Goal: Task Accomplishment & Management: Manage account settings

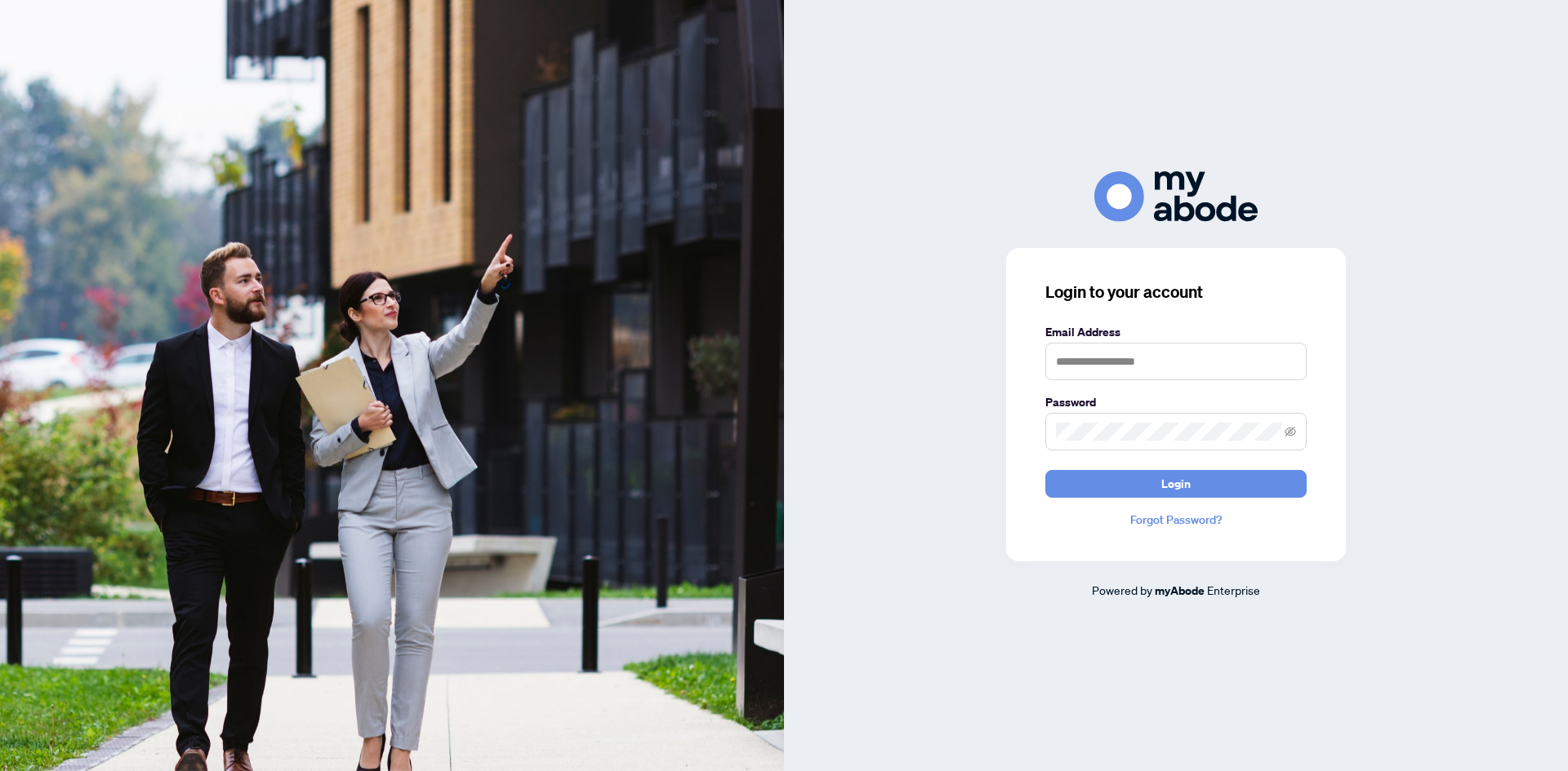
click at [1169, 342] on div "Email Address" at bounding box center [1176, 351] width 262 height 58
drag, startPoint x: 1133, startPoint y: 350, endPoint x: 1139, endPoint y: 382, distance: 32.6
click at [1133, 350] on input "text" at bounding box center [1176, 361] width 262 height 37
click at [1094, 441] on span at bounding box center [1176, 431] width 262 height 37
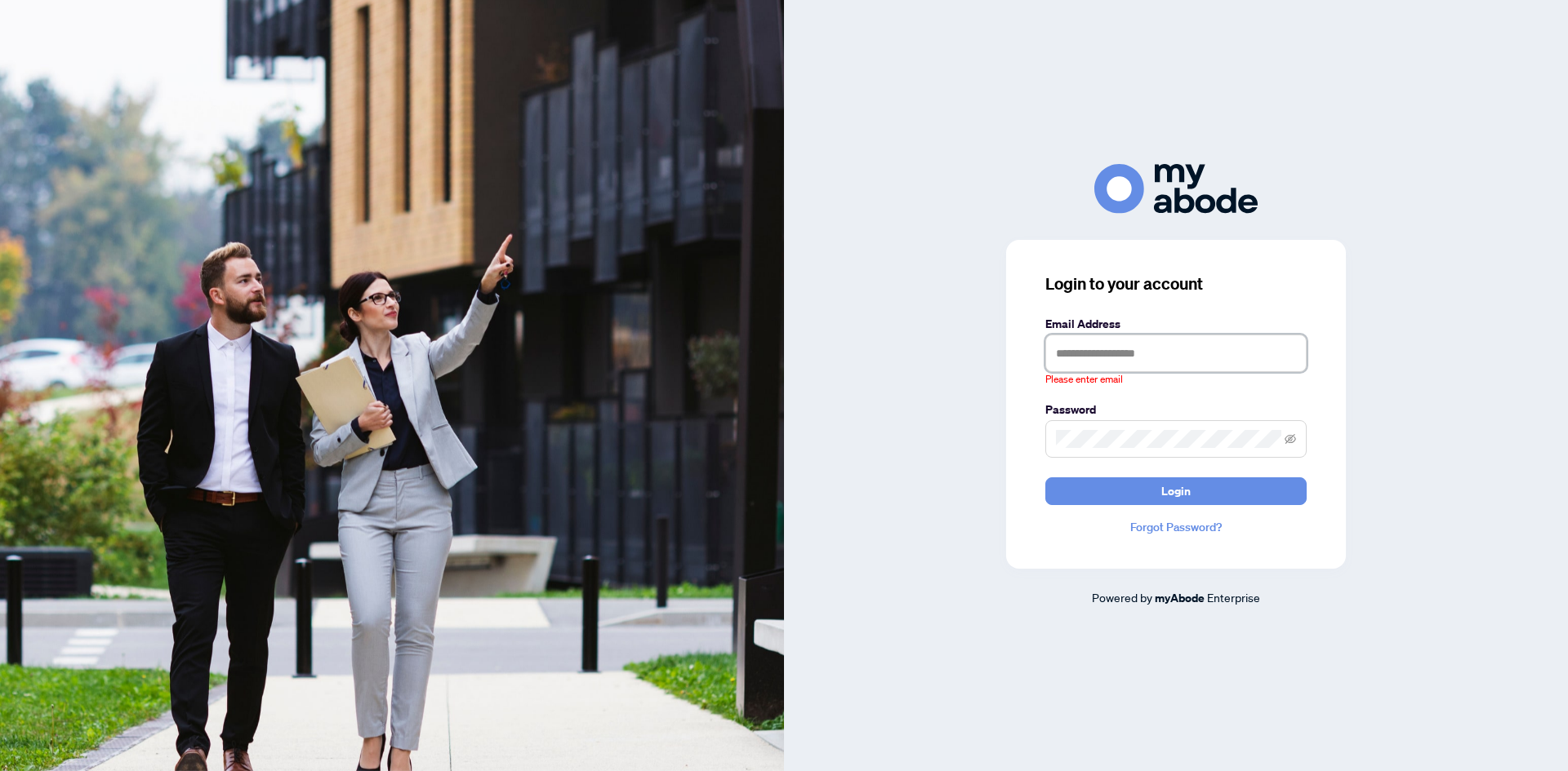
type input "**********"
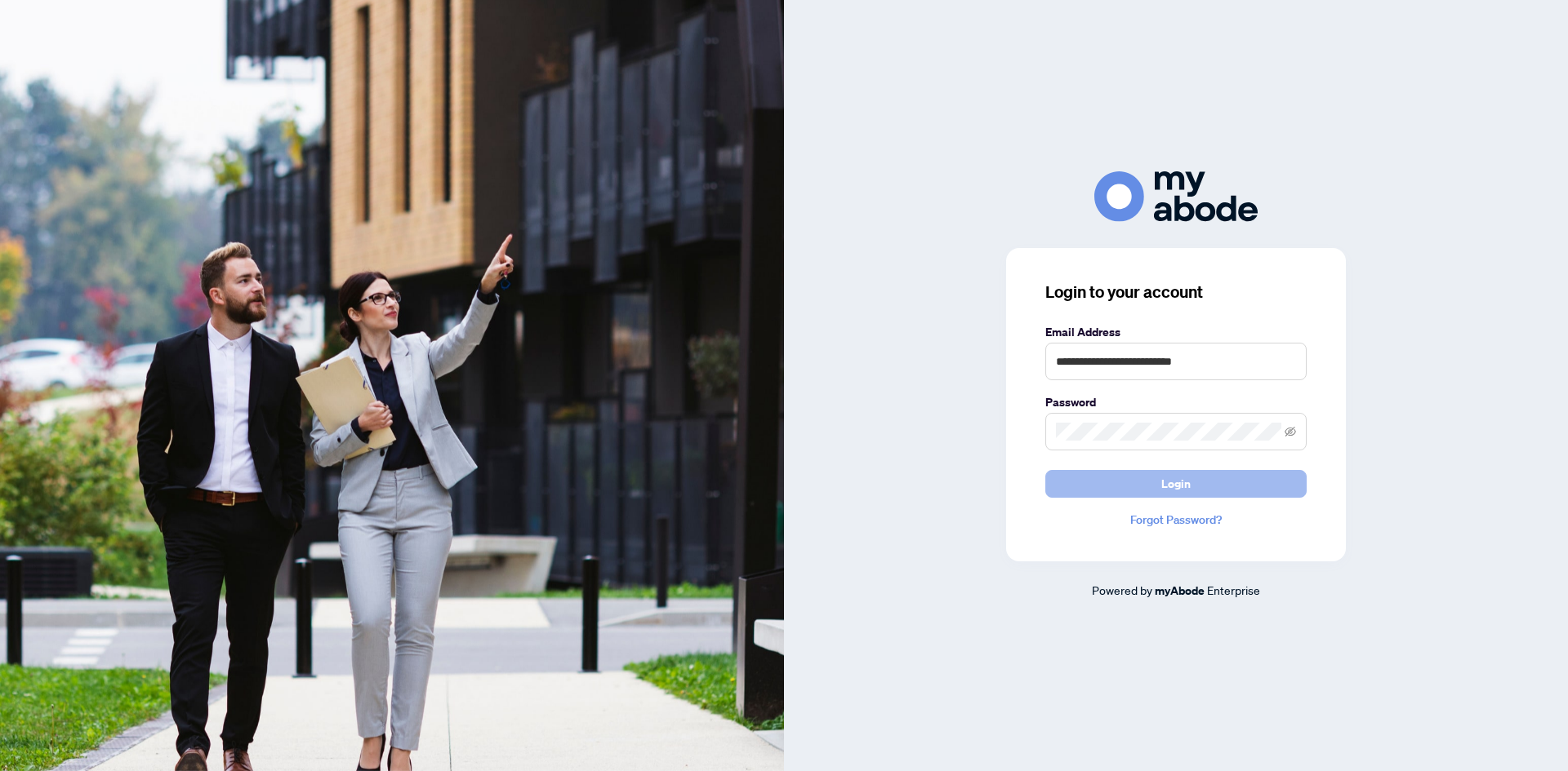
click at [1158, 485] on button "Login" at bounding box center [1176, 484] width 262 height 27
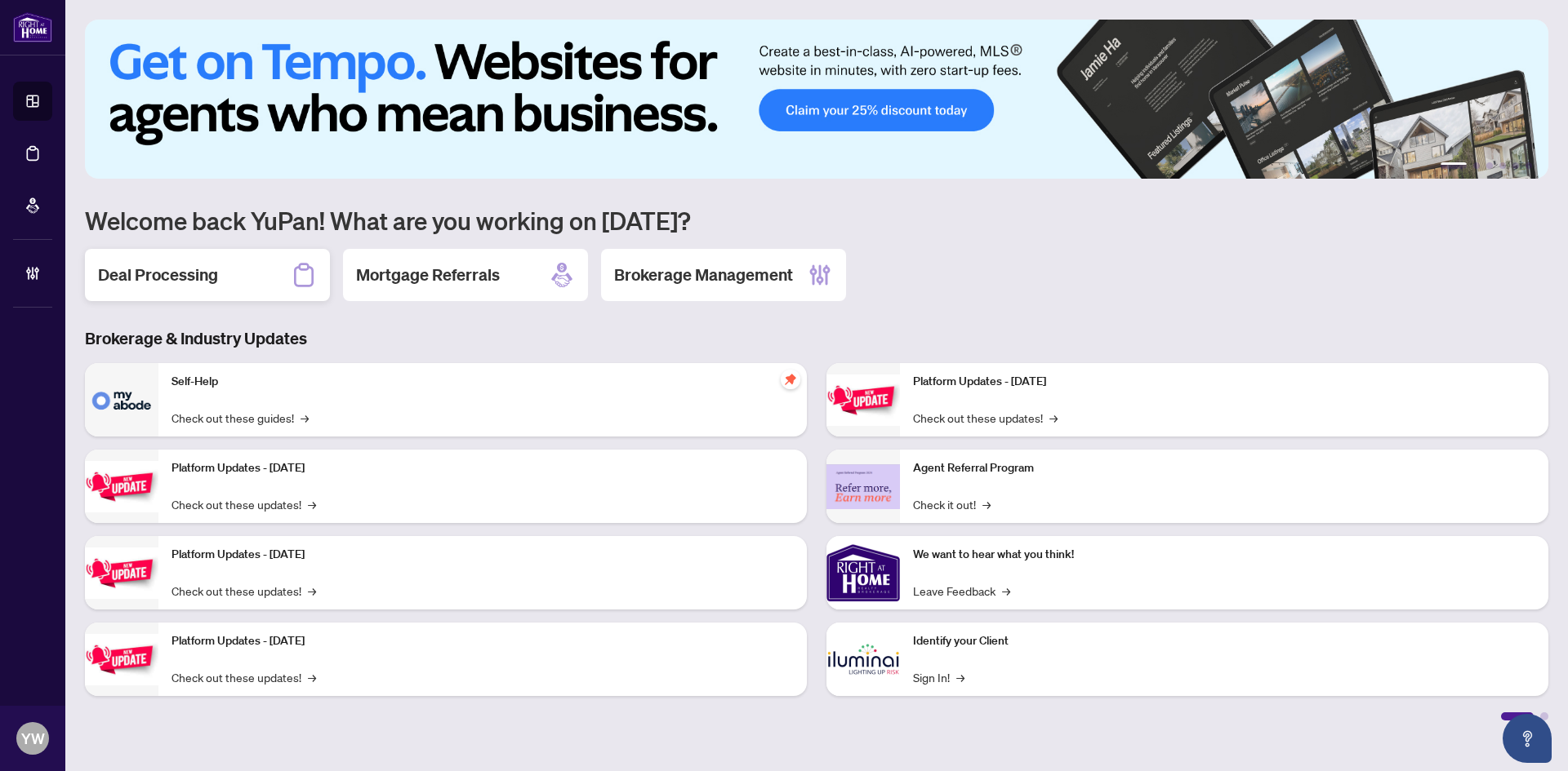
click at [249, 262] on div "Deal Processing" at bounding box center [207, 275] width 245 height 53
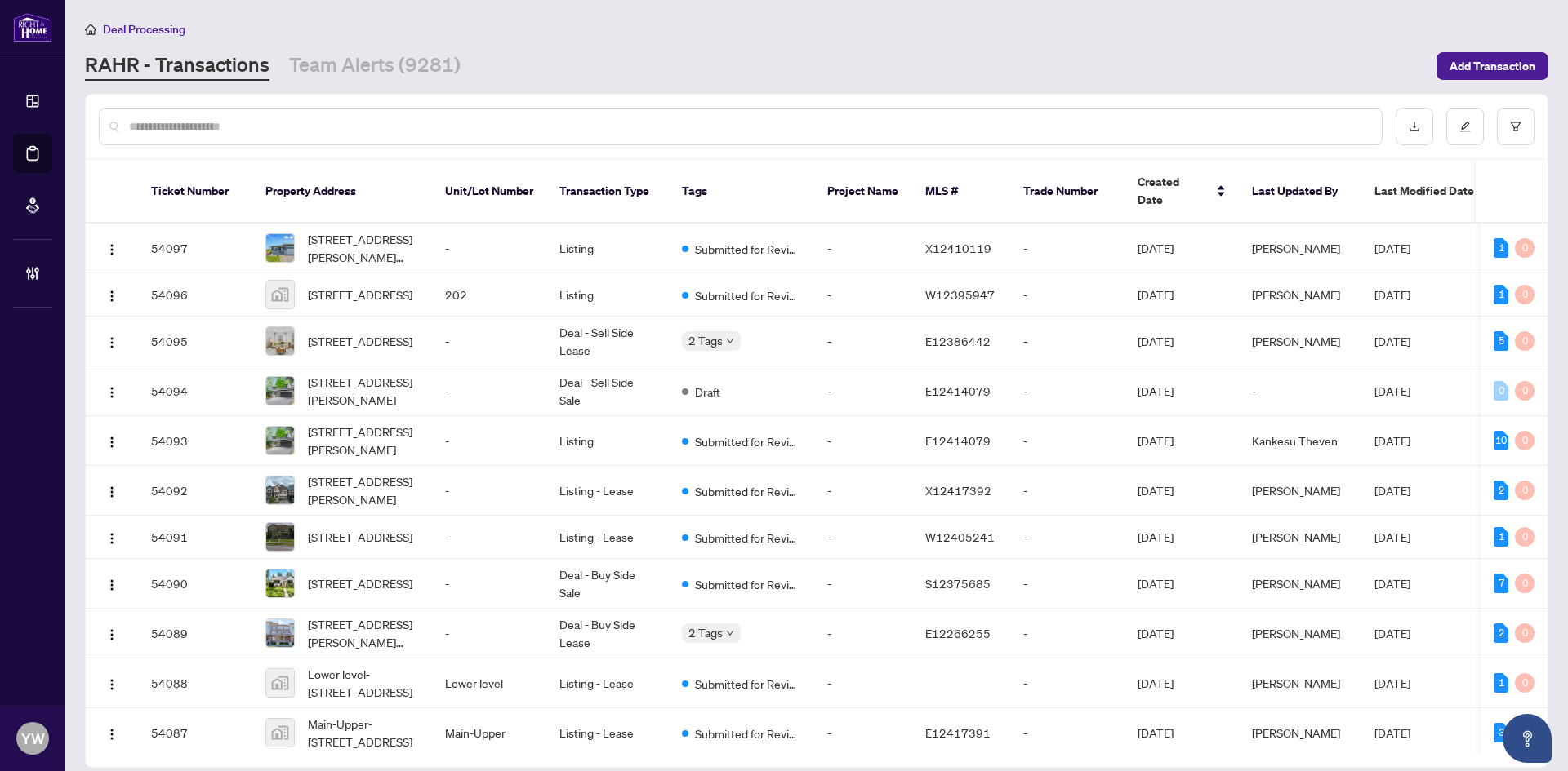
click at [197, 133] on input "text" at bounding box center [748, 126] width 1239 height 18
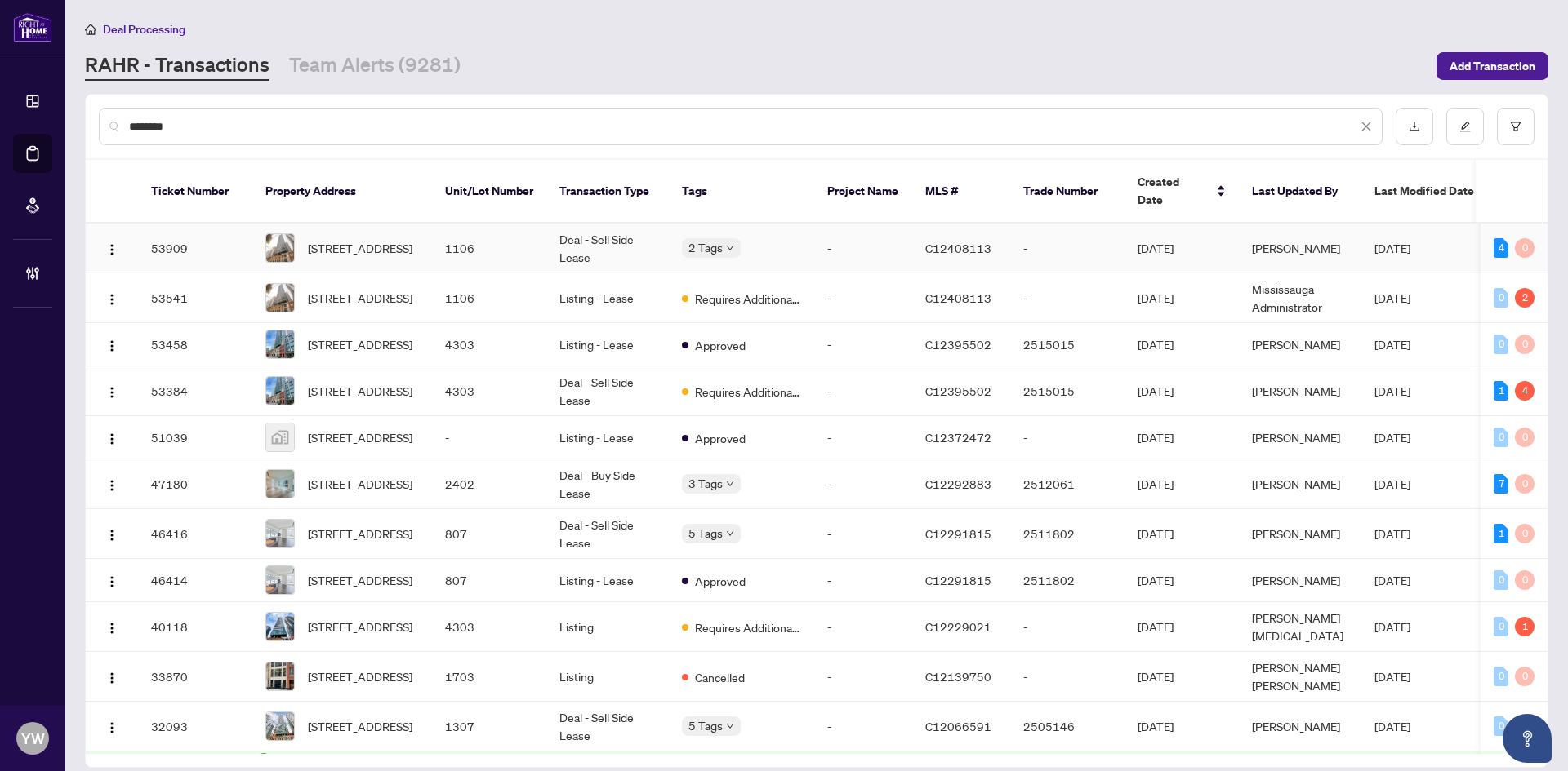
type input "********"
click at [383, 239] on span "[STREET_ADDRESS]" at bounding box center [359, 248] width 104 height 18
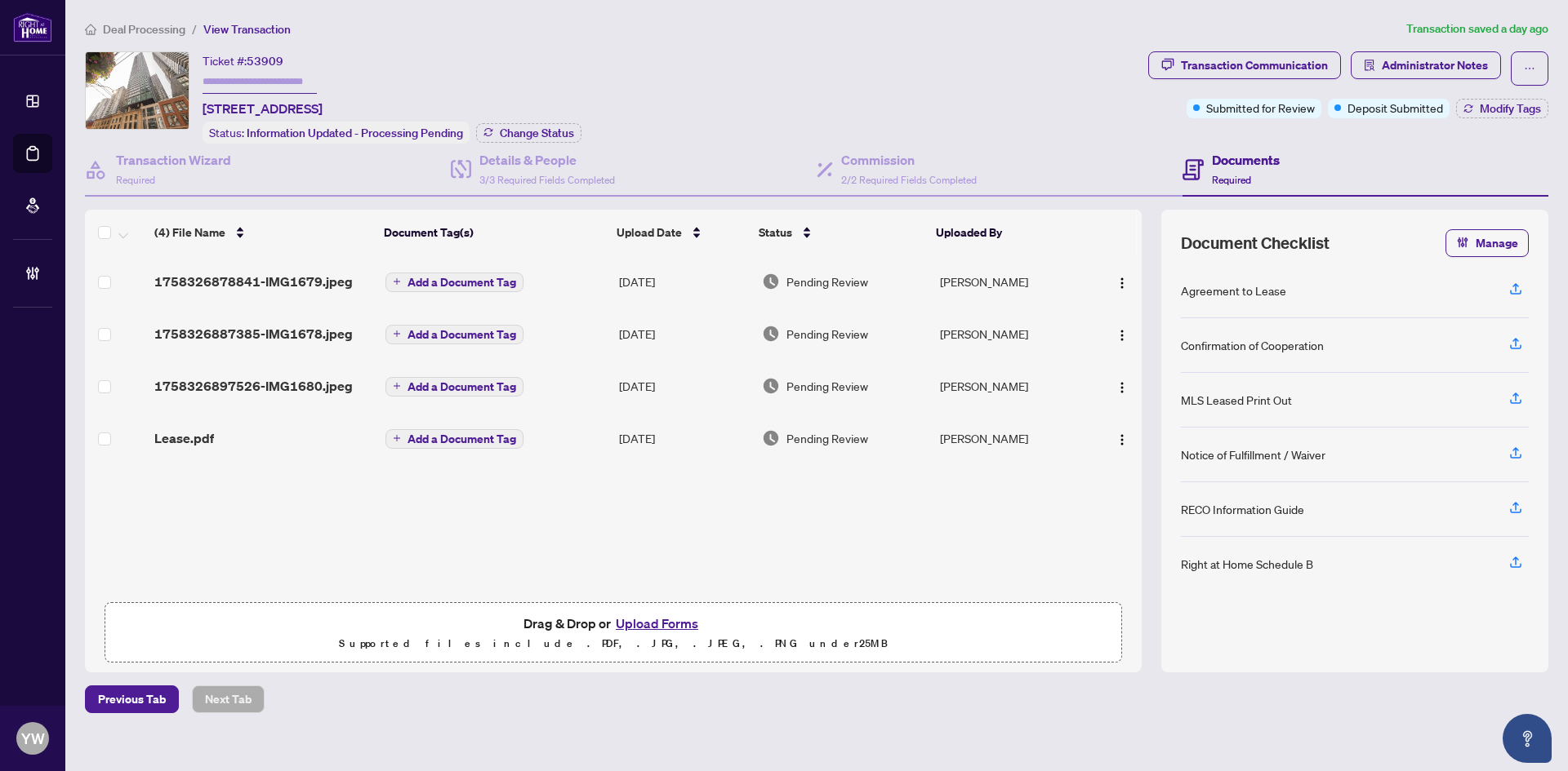
click at [328, 277] on span "1758326878841-IMG1679.jpeg" at bounding box center [253, 281] width 198 height 20
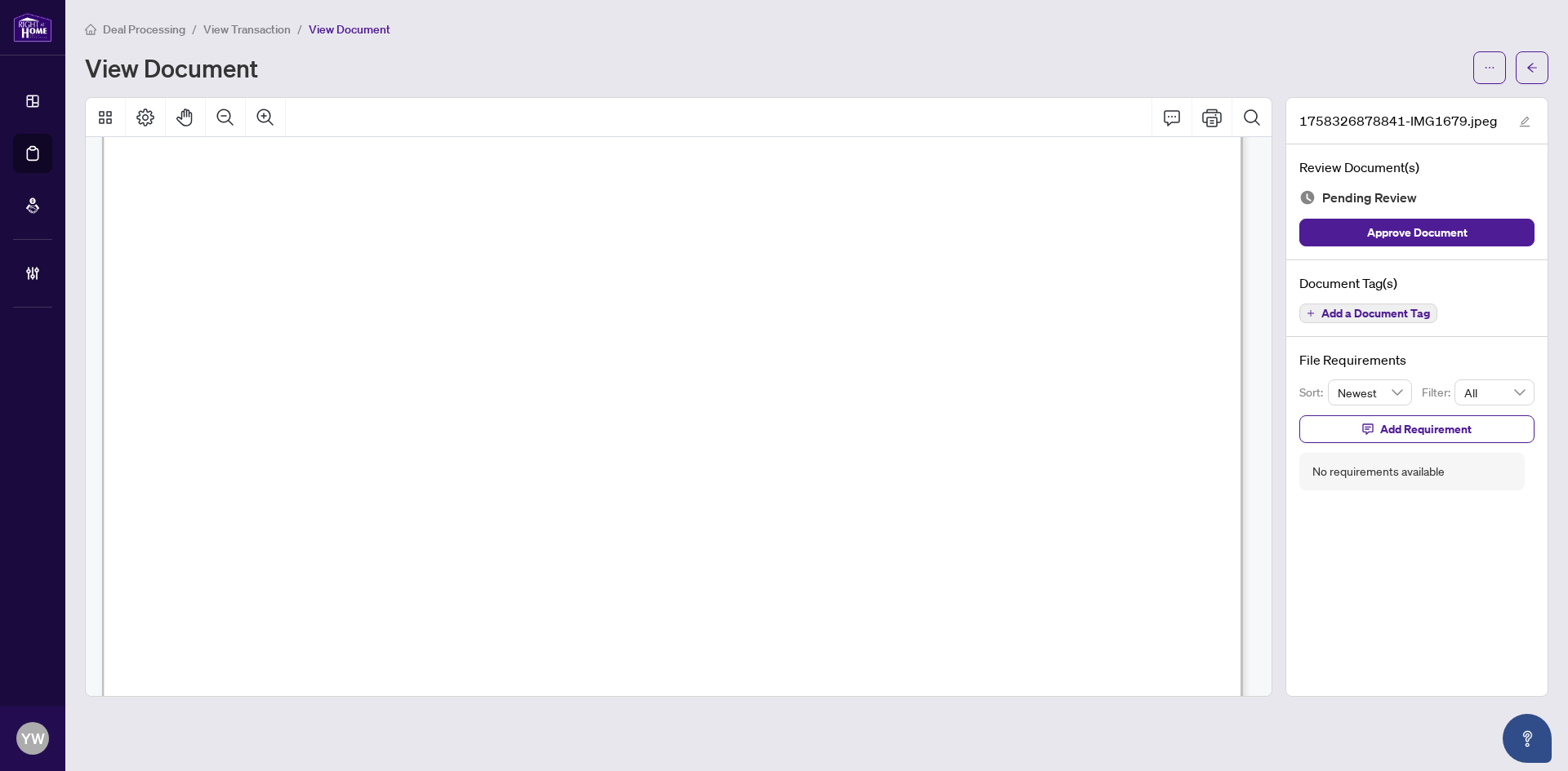
scroll to position [163, 0]
click at [1070, 99] on div at bounding box center [679, 117] width 1185 height 39
click at [1519, 116] on icon "edit" at bounding box center [1524, 122] width 12 height 12
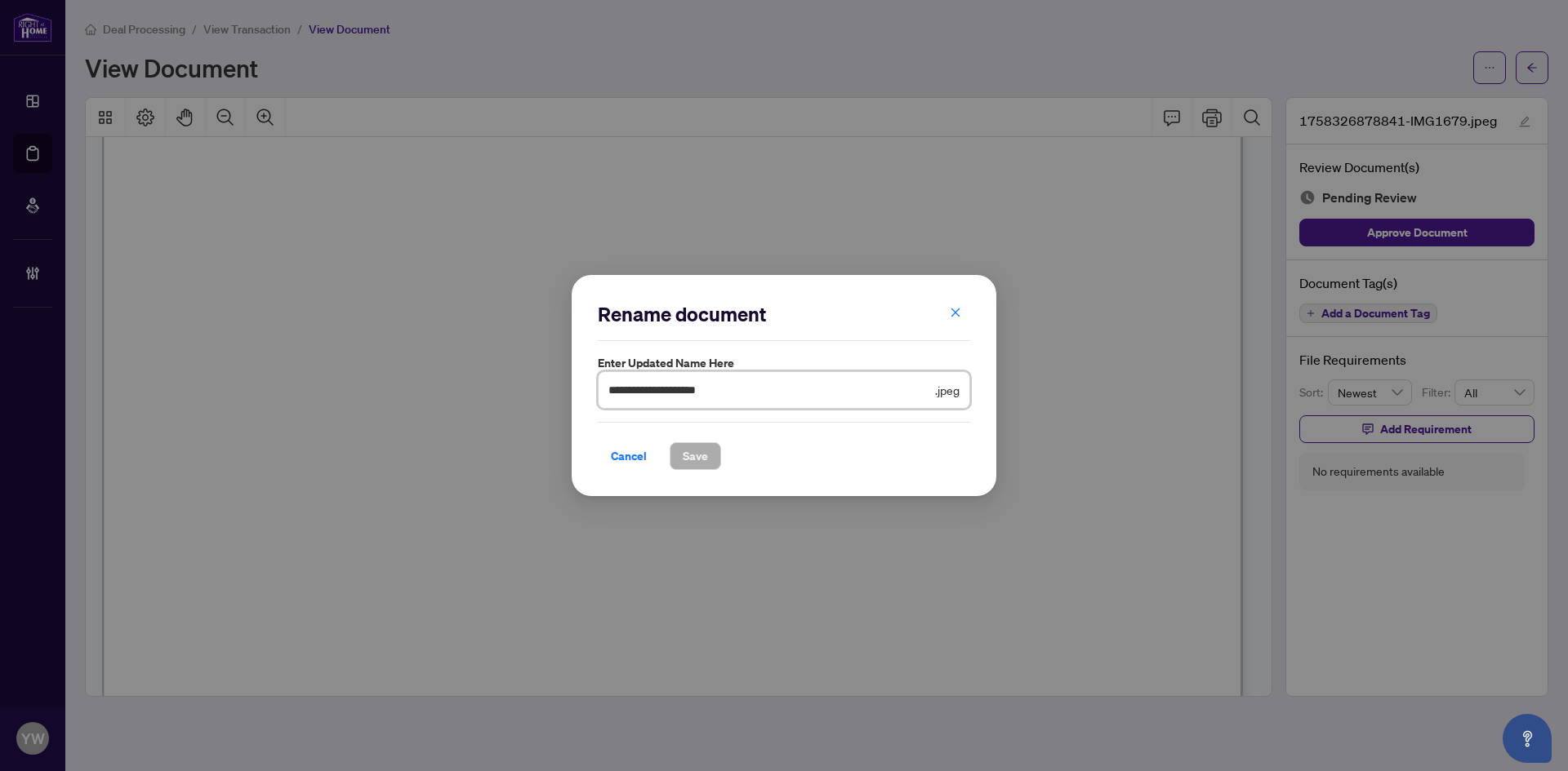
drag, startPoint x: 774, startPoint y: 392, endPoint x: 398, endPoint y: 392, distance: 376.0
click at [398, 392] on div "**********" at bounding box center [784, 386] width 1568 height 771
type input "**********"
click at [693, 453] on span "Save" at bounding box center [695, 456] width 25 height 26
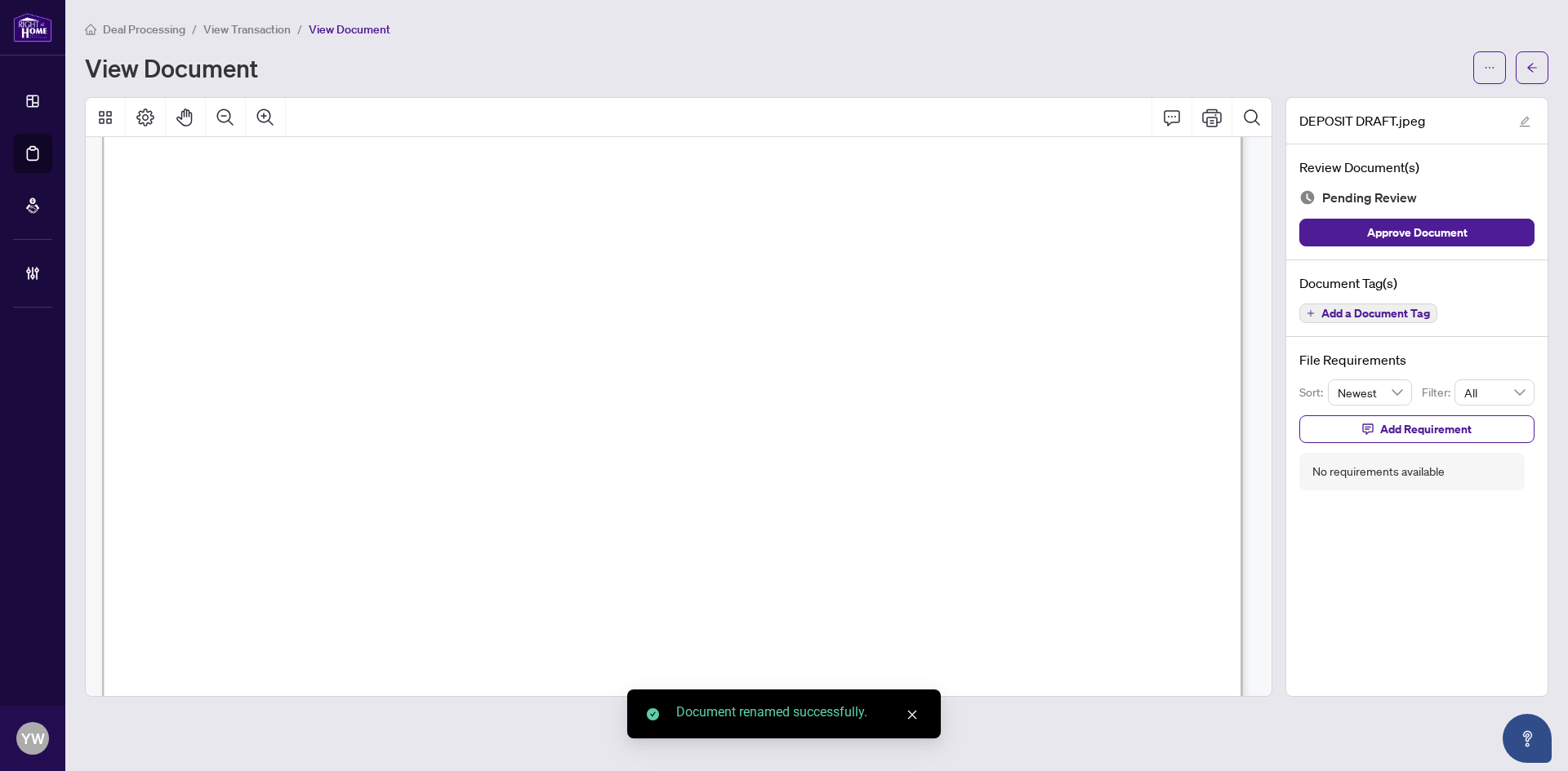
click at [1526, 67] on icon "arrow-left" at bounding box center [1532, 68] width 12 height 12
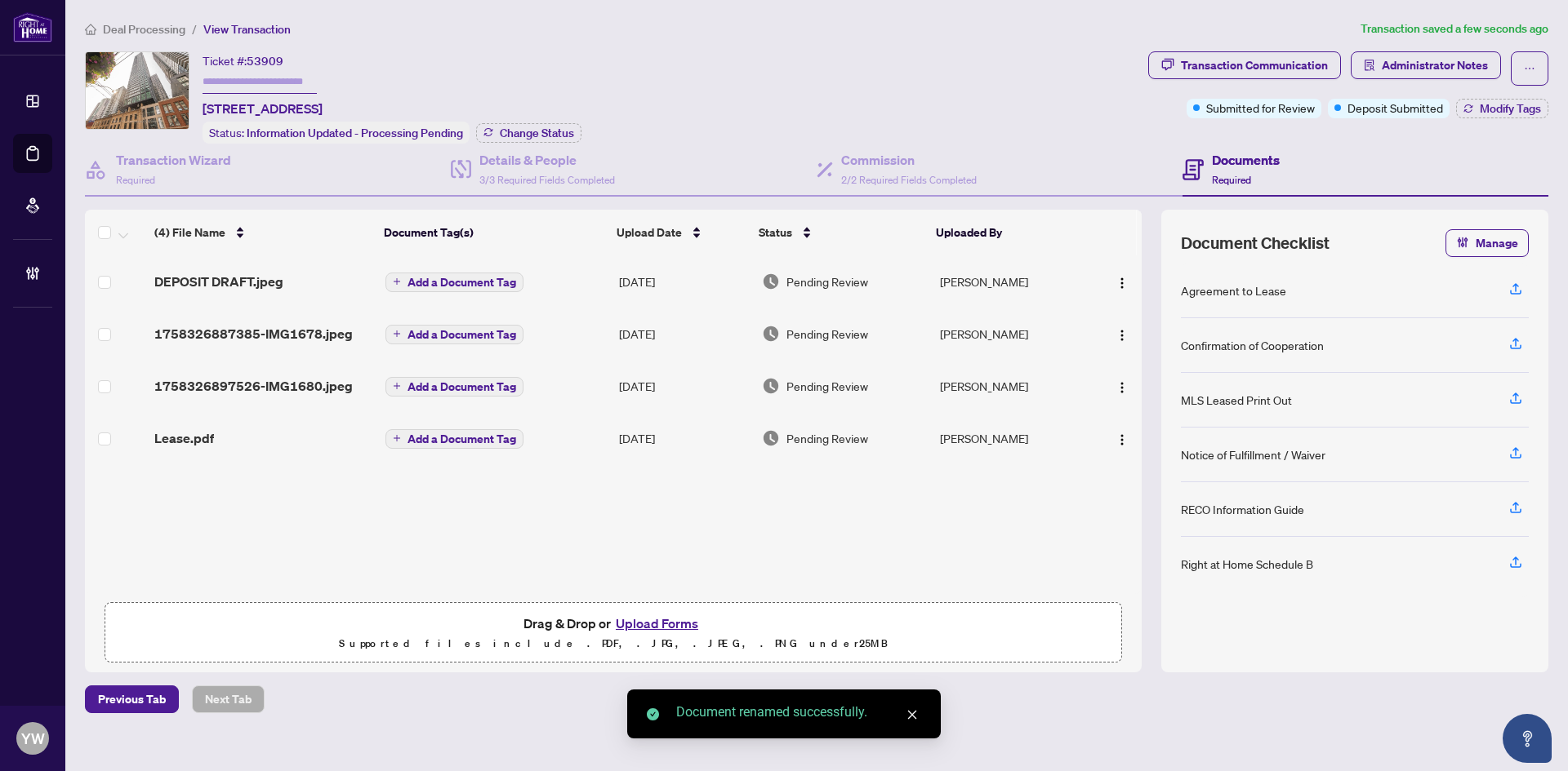
click at [302, 331] on span "1758326887385-IMG1678.jpeg" at bounding box center [253, 334] width 198 height 20
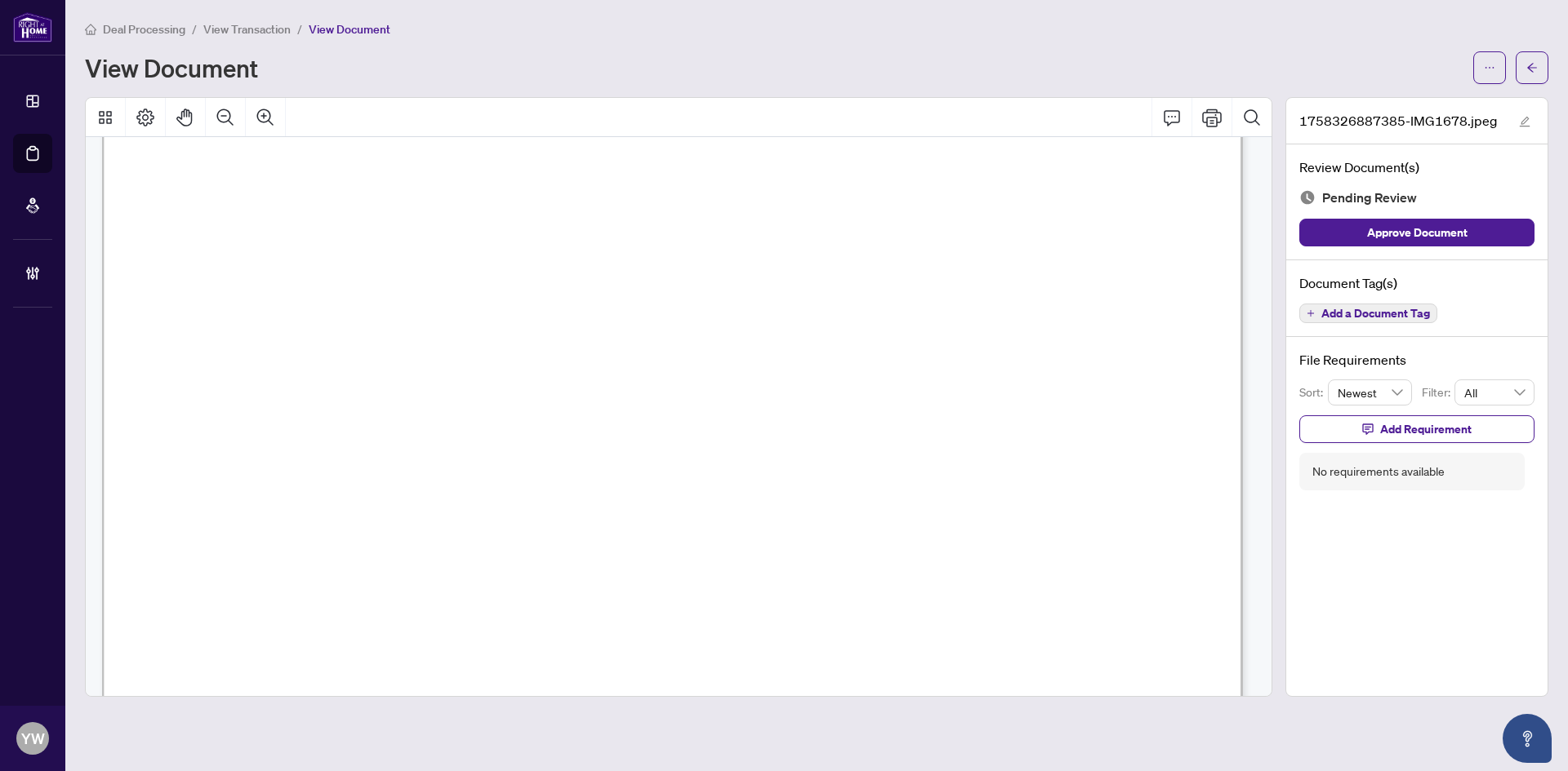
scroll to position [490, 0]
click at [1351, 246] on div "Review Document(s) Pending Review Approve Document" at bounding box center [1417, 202] width 262 height 116
click at [1409, 234] on span "Approve Document" at bounding box center [1417, 232] width 101 height 26
click at [1533, 64] on icon "arrow-left" at bounding box center [1532, 68] width 12 height 12
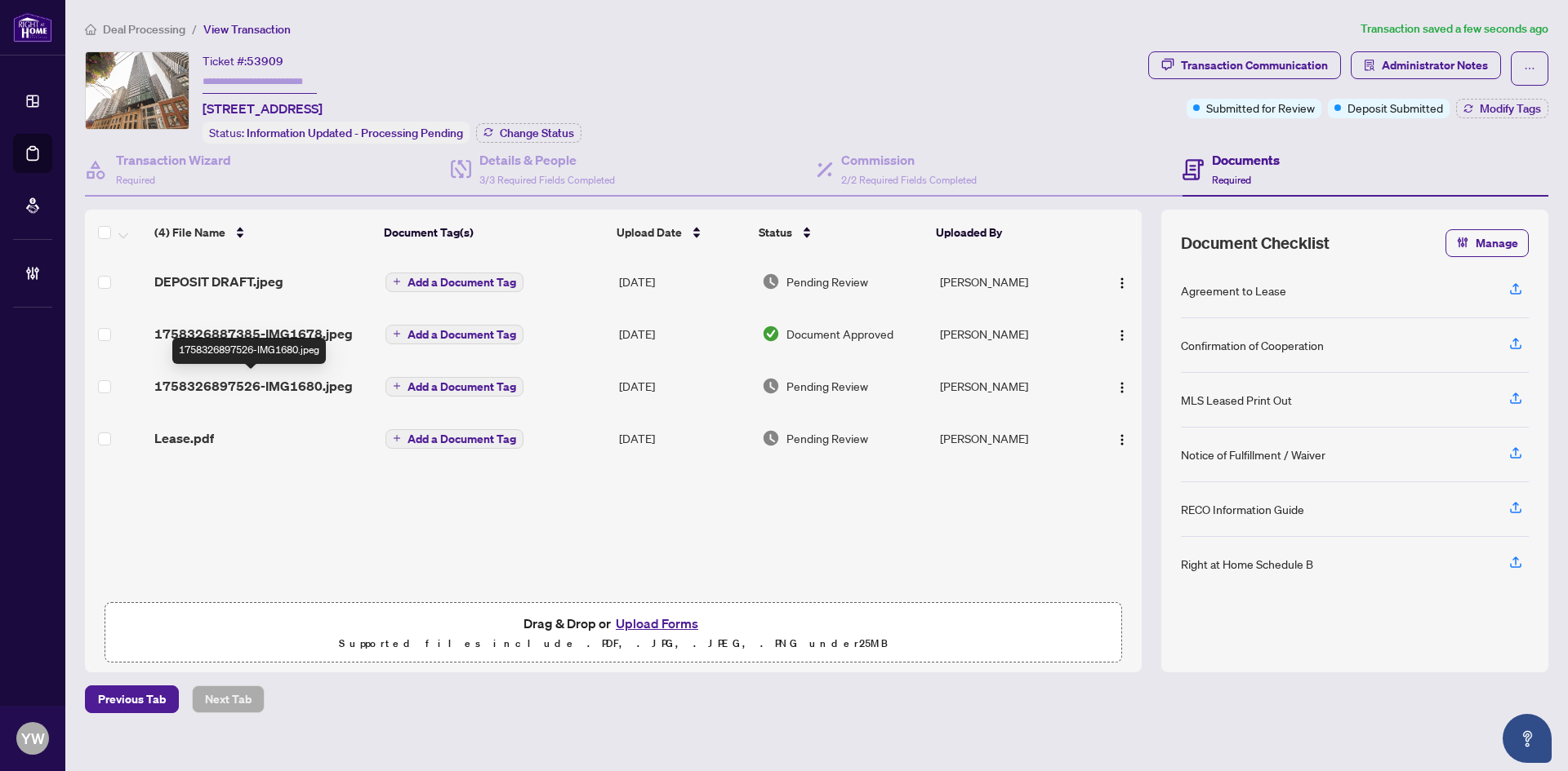
click at [261, 386] on span "1758326897526-IMG1680.jpeg" at bounding box center [253, 386] width 198 height 20
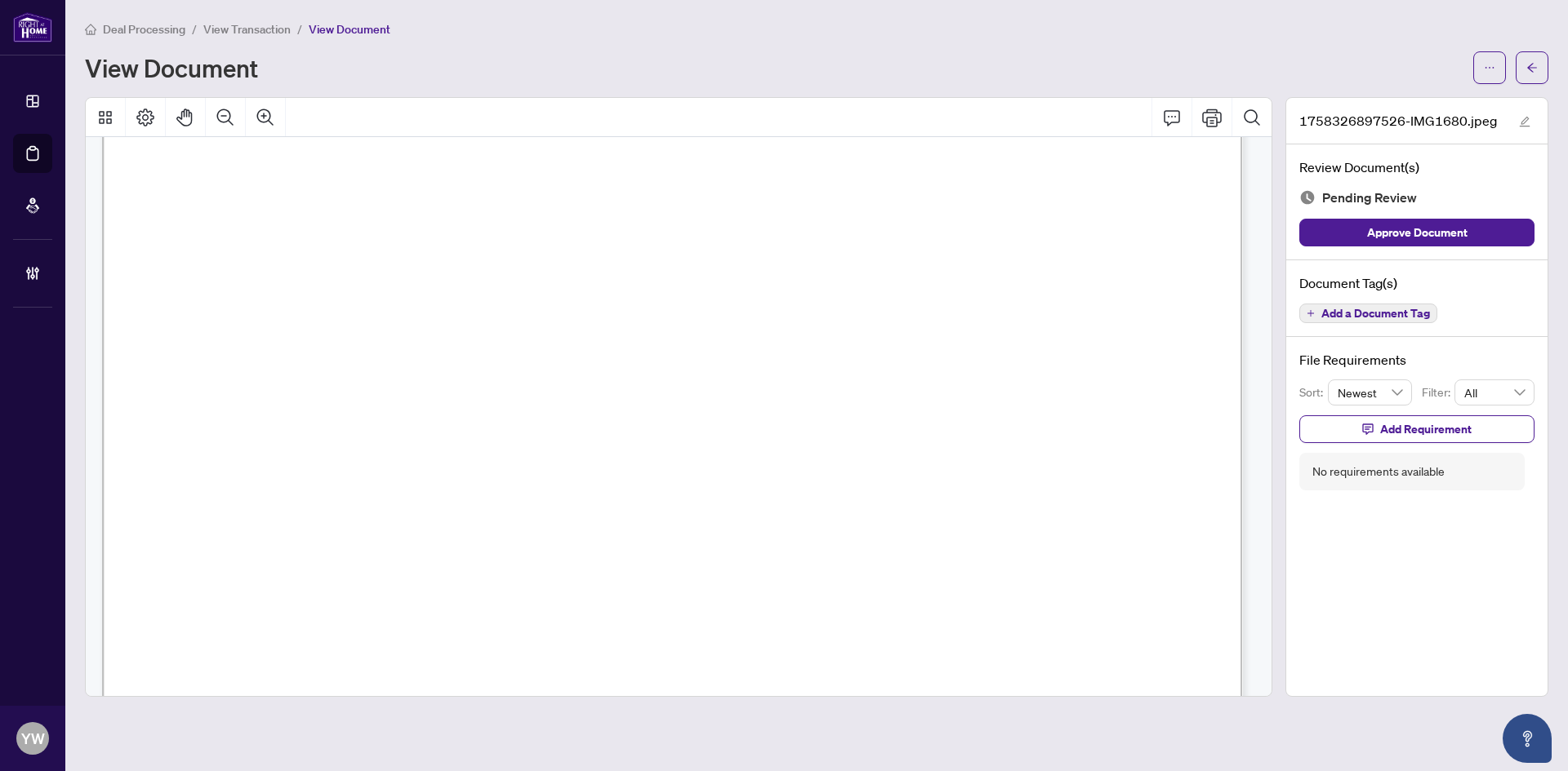
scroll to position [326, 0]
click at [1525, 117] on icon "edit" at bounding box center [1524, 122] width 12 height 12
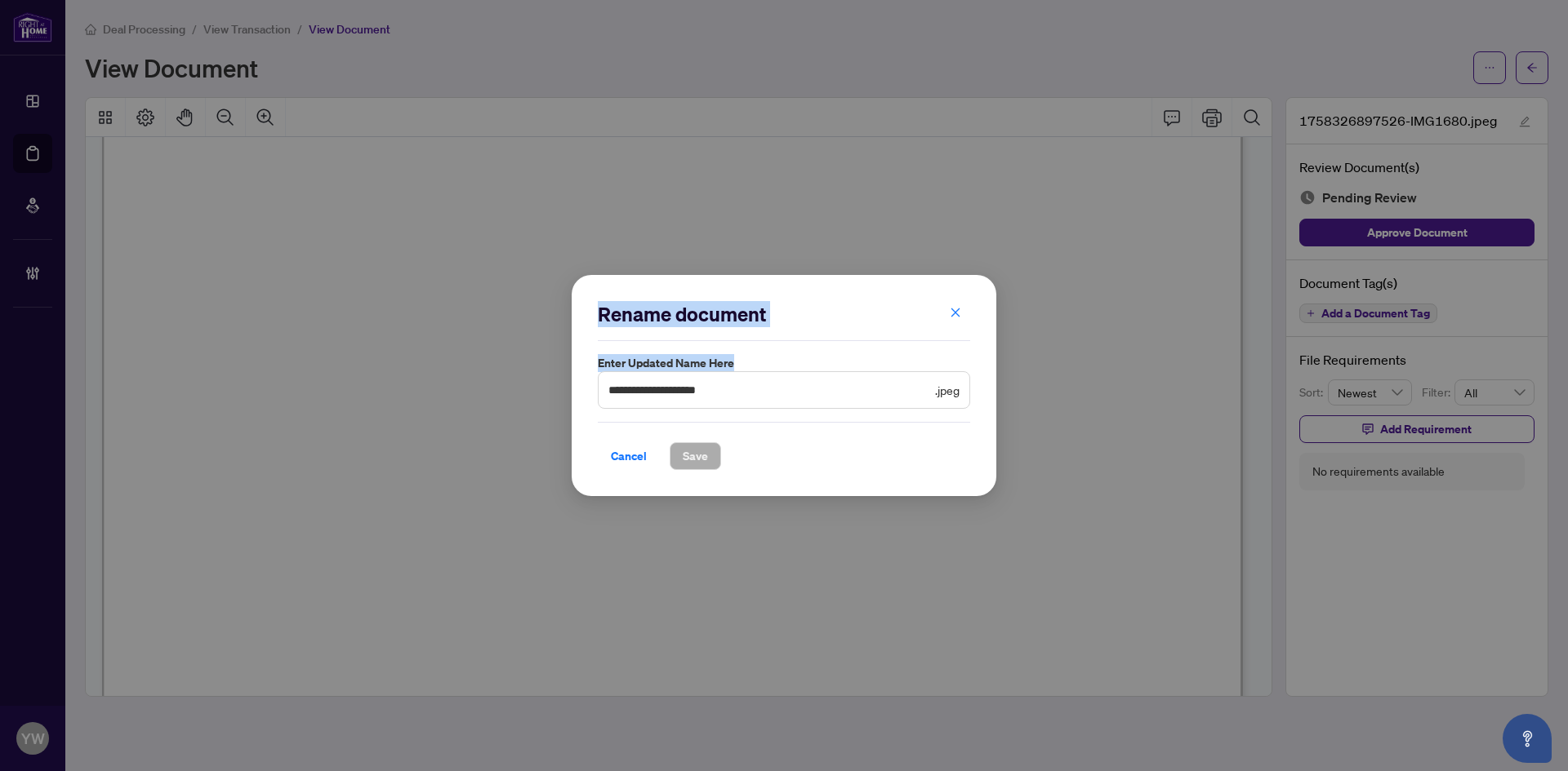
drag, startPoint x: 686, startPoint y: 381, endPoint x: 528, endPoint y: 382, distance: 158.0
click at [528, 382] on div "**********" at bounding box center [784, 386] width 1568 height 771
click at [770, 387] on input "**********" at bounding box center [769, 390] width 323 height 18
drag, startPoint x: 804, startPoint y: 394, endPoint x: 583, endPoint y: 422, distance: 222.8
click at [548, 395] on div "**********" at bounding box center [784, 386] width 1568 height 771
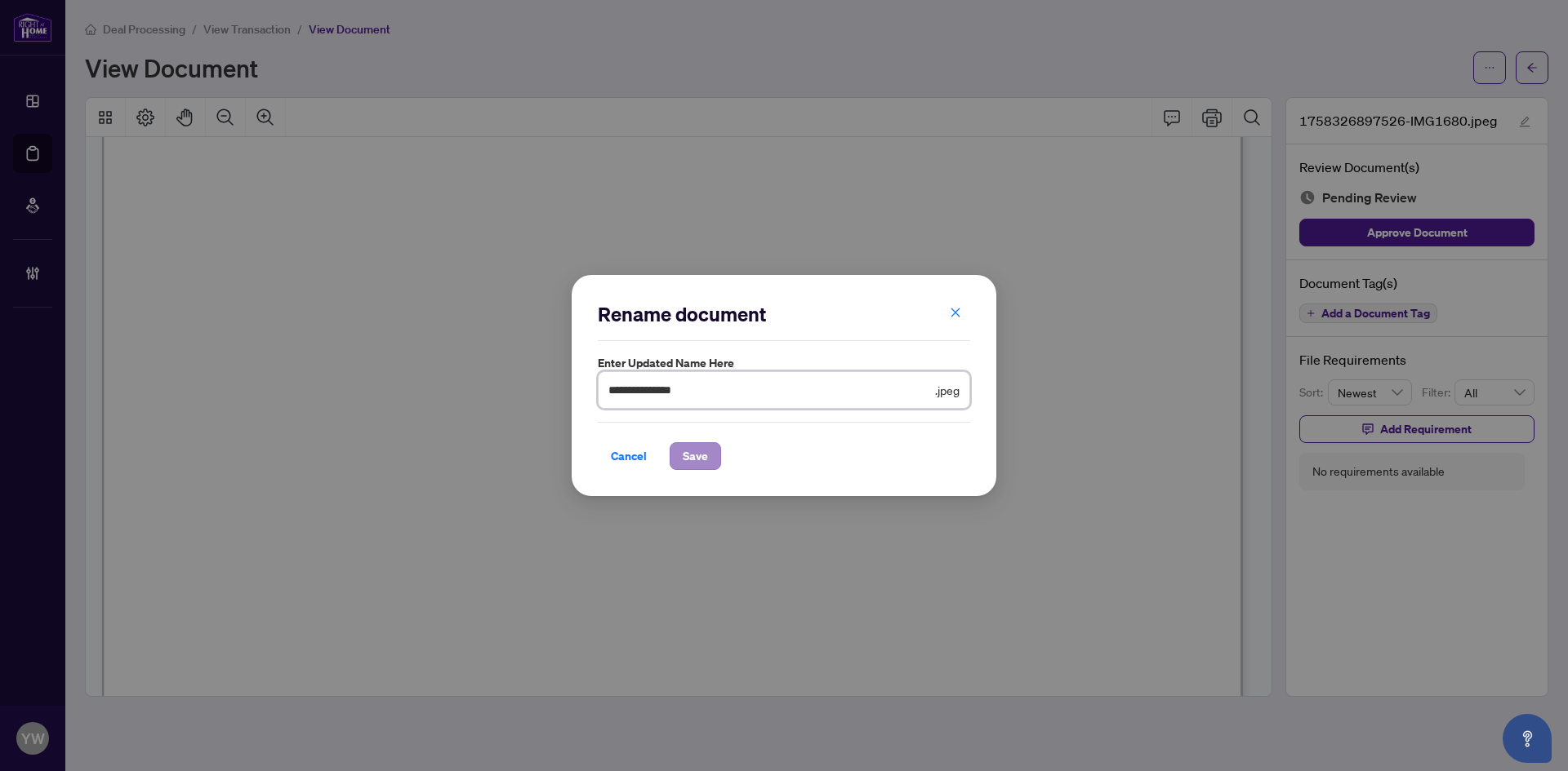
type input "**********"
click at [696, 450] on span "Save" at bounding box center [695, 456] width 25 height 26
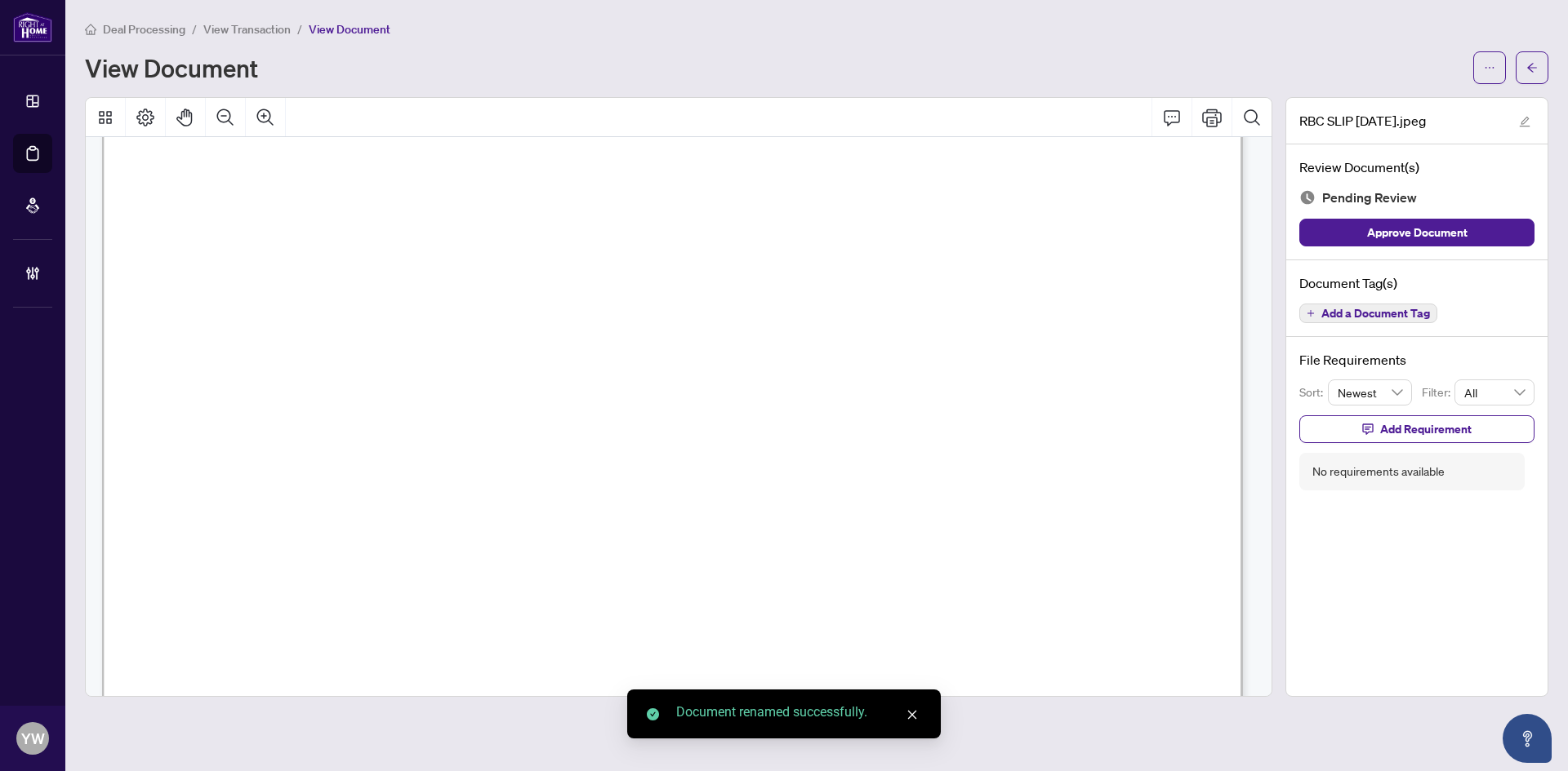
click at [1523, 72] on button "button" at bounding box center [1531, 67] width 32 height 32
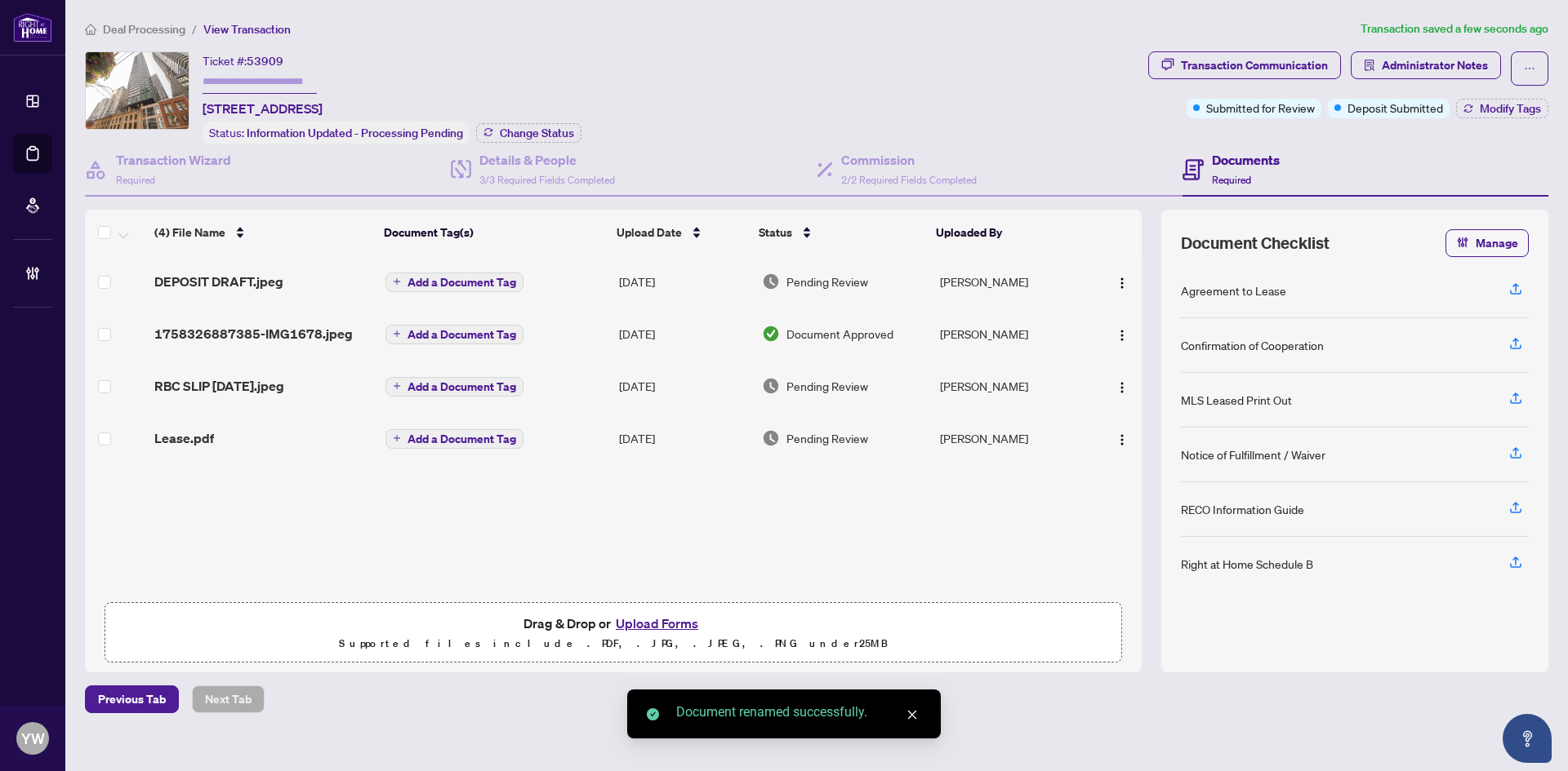
click at [163, 28] on span "Deal Processing" at bounding box center [144, 29] width 82 height 15
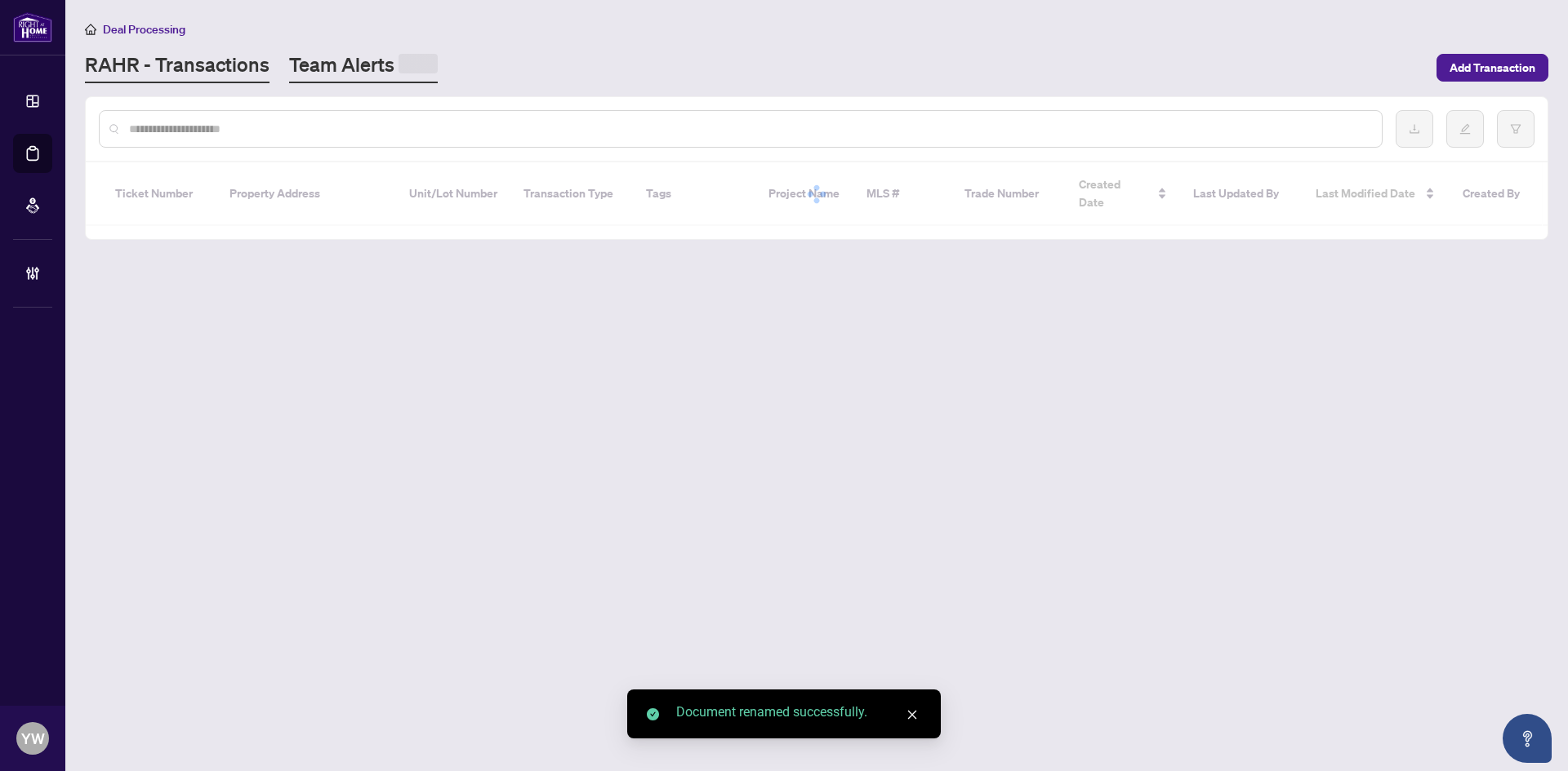
click at [366, 68] on link "Team Alerts" at bounding box center [363, 67] width 148 height 32
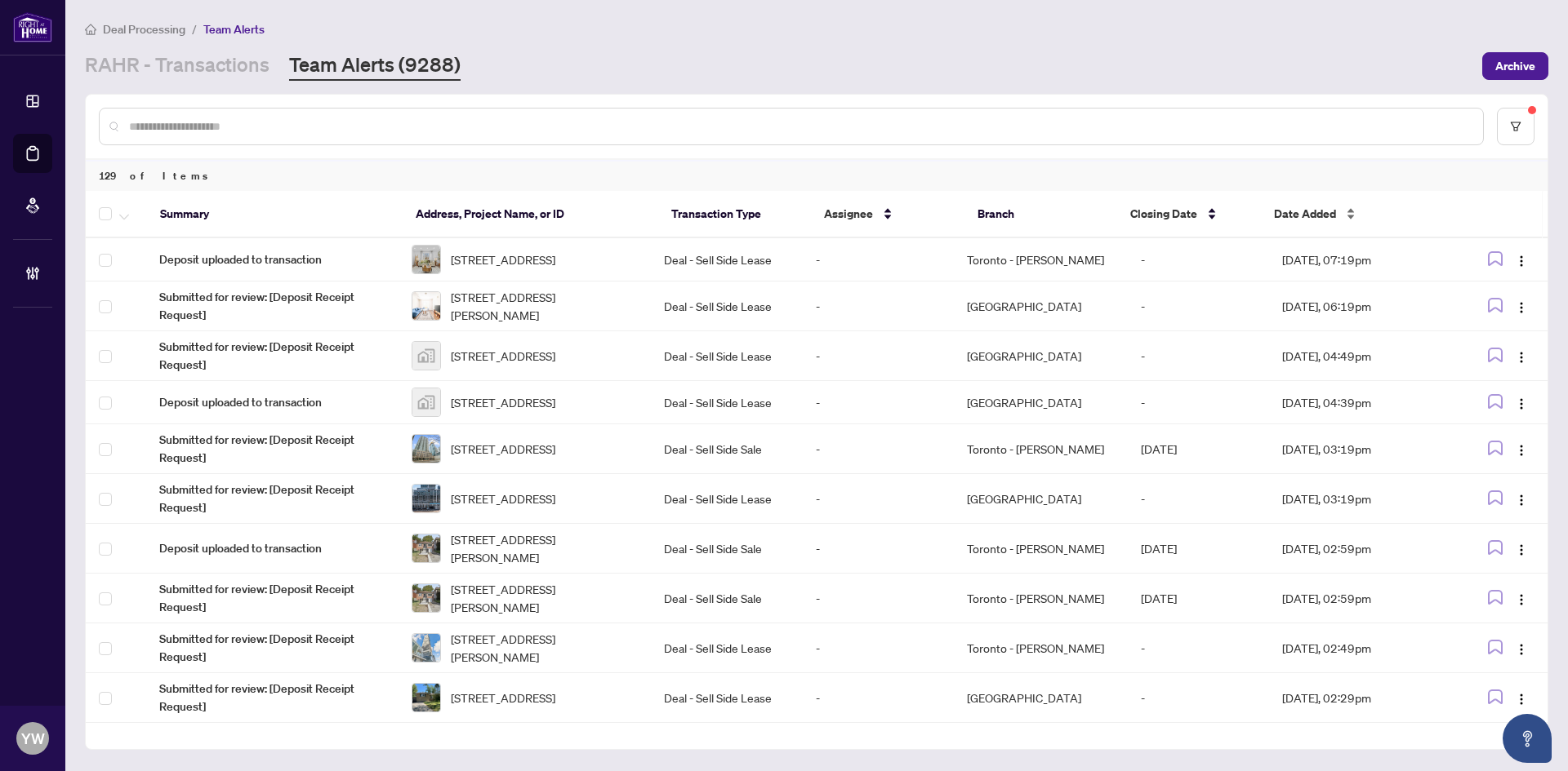
click at [1298, 217] on span "Date Added" at bounding box center [1305, 214] width 62 height 18
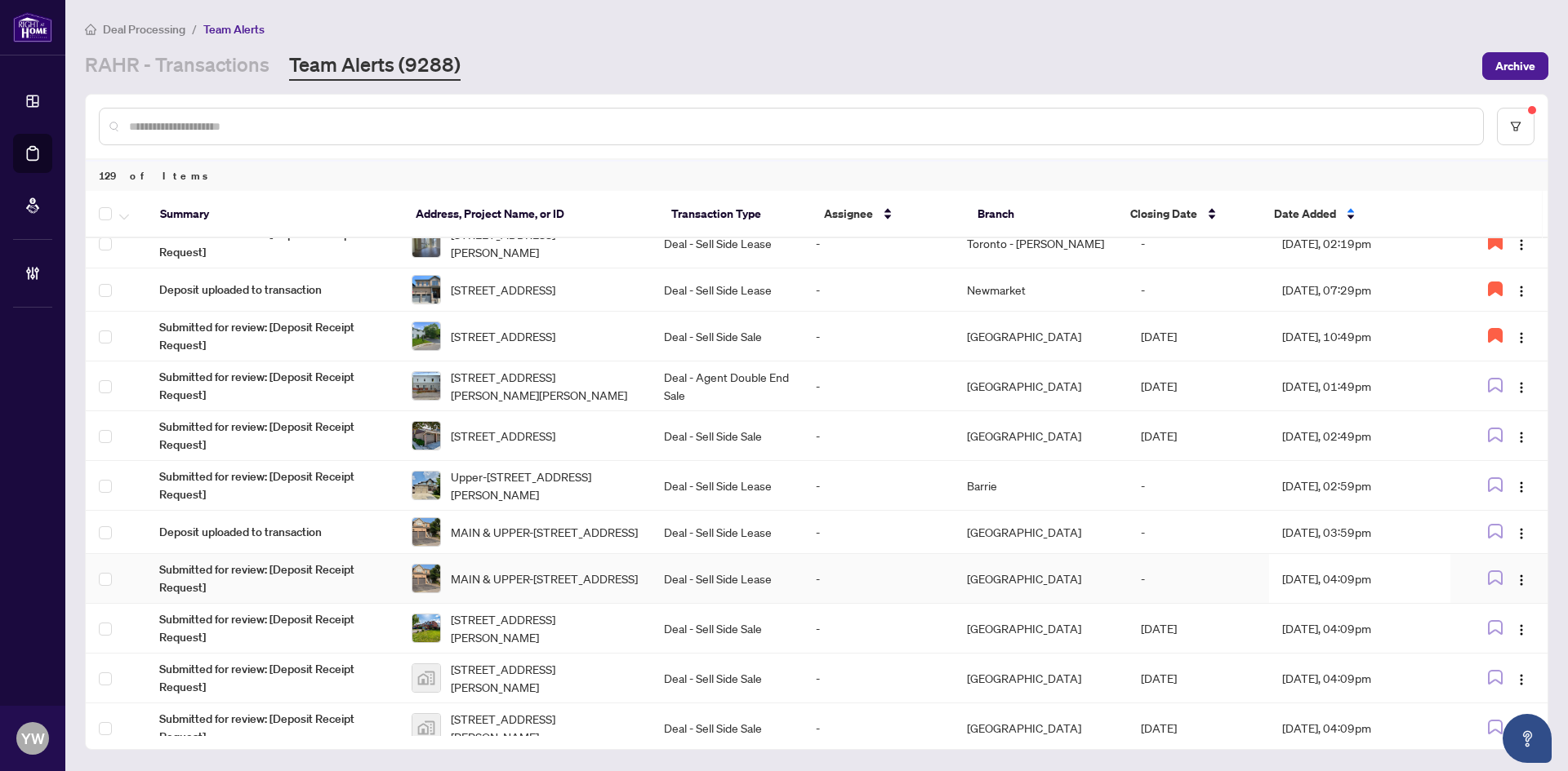
scroll to position [653, 0]
click at [517, 401] on span "[STREET_ADDRESS][PERSON_NAME][PERSON_NAME]" at bounding box center [544, 386] width 186 height 36
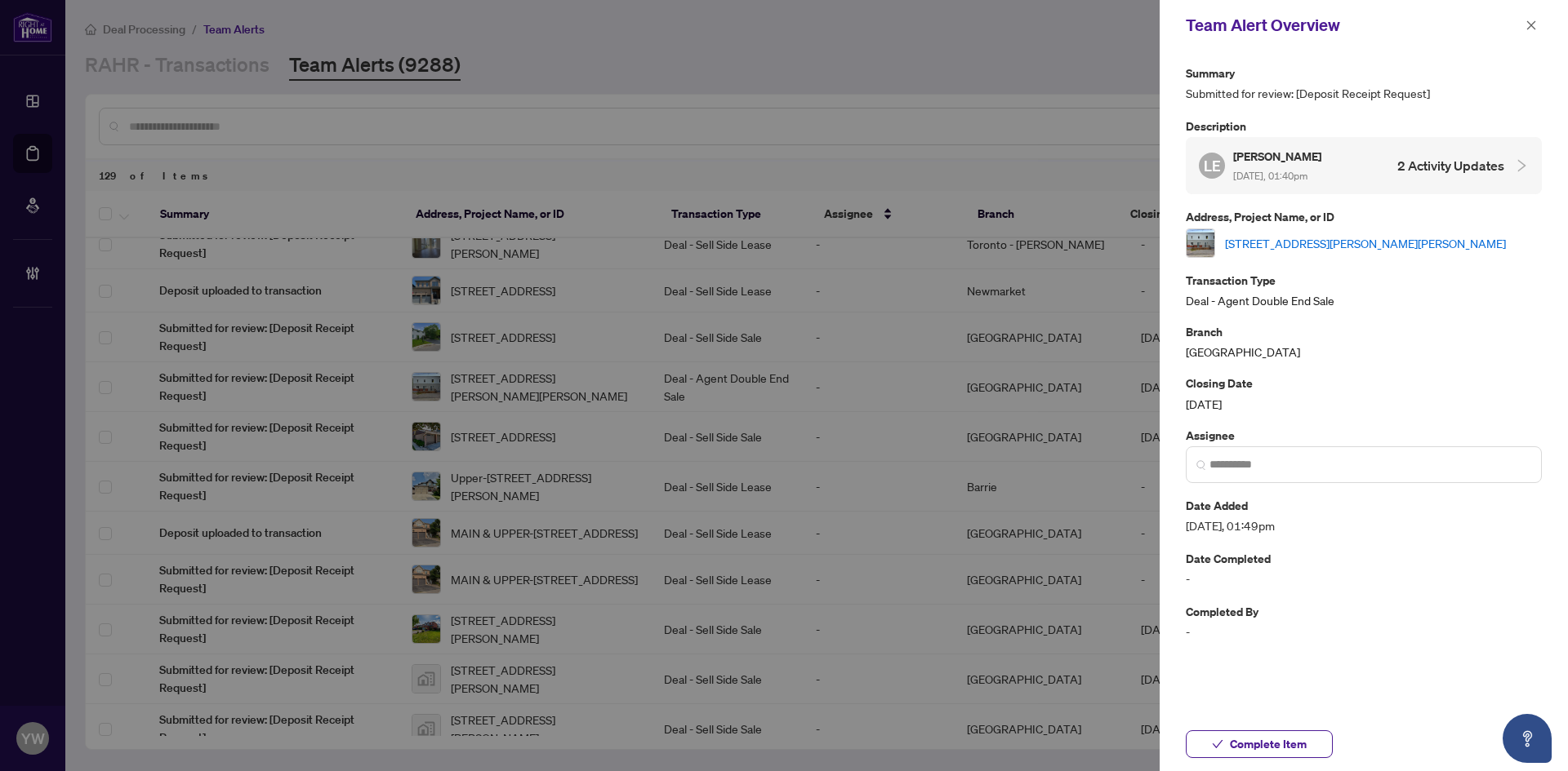
click at [1240, 241] on link "[STREET_ADDRESS][PERSON_NAME][PERSON_NAME]" at bounding box center [1365, 243] width 281 height 18
click at [1225, 738] on button "Complete Item" at bounding box center [1259, 744] width 147 height 27
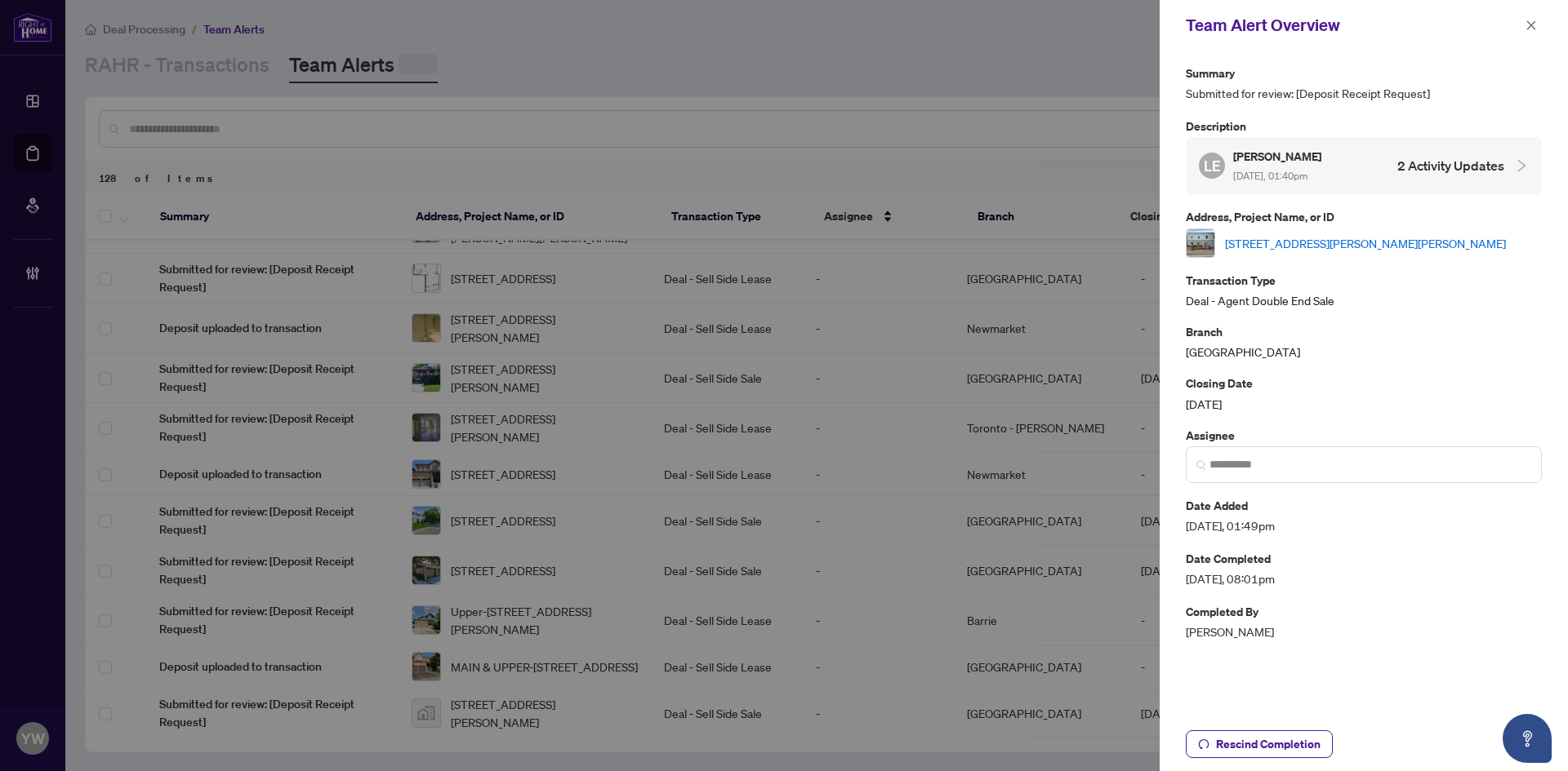
scroll to position [0, 0]
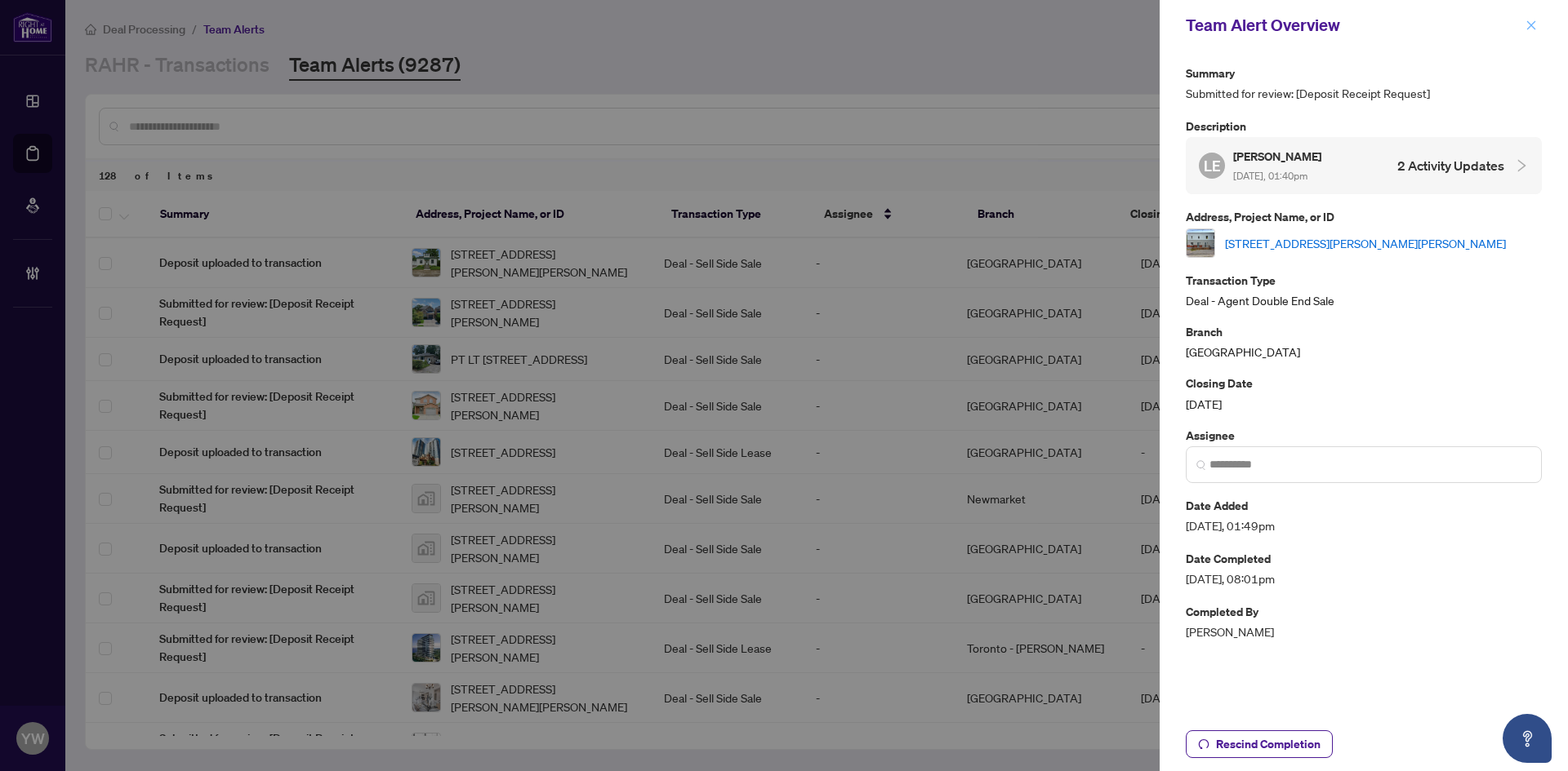
click at [1525, 18] on span "button" at bounding box center [1531, 25] width 12 height 26
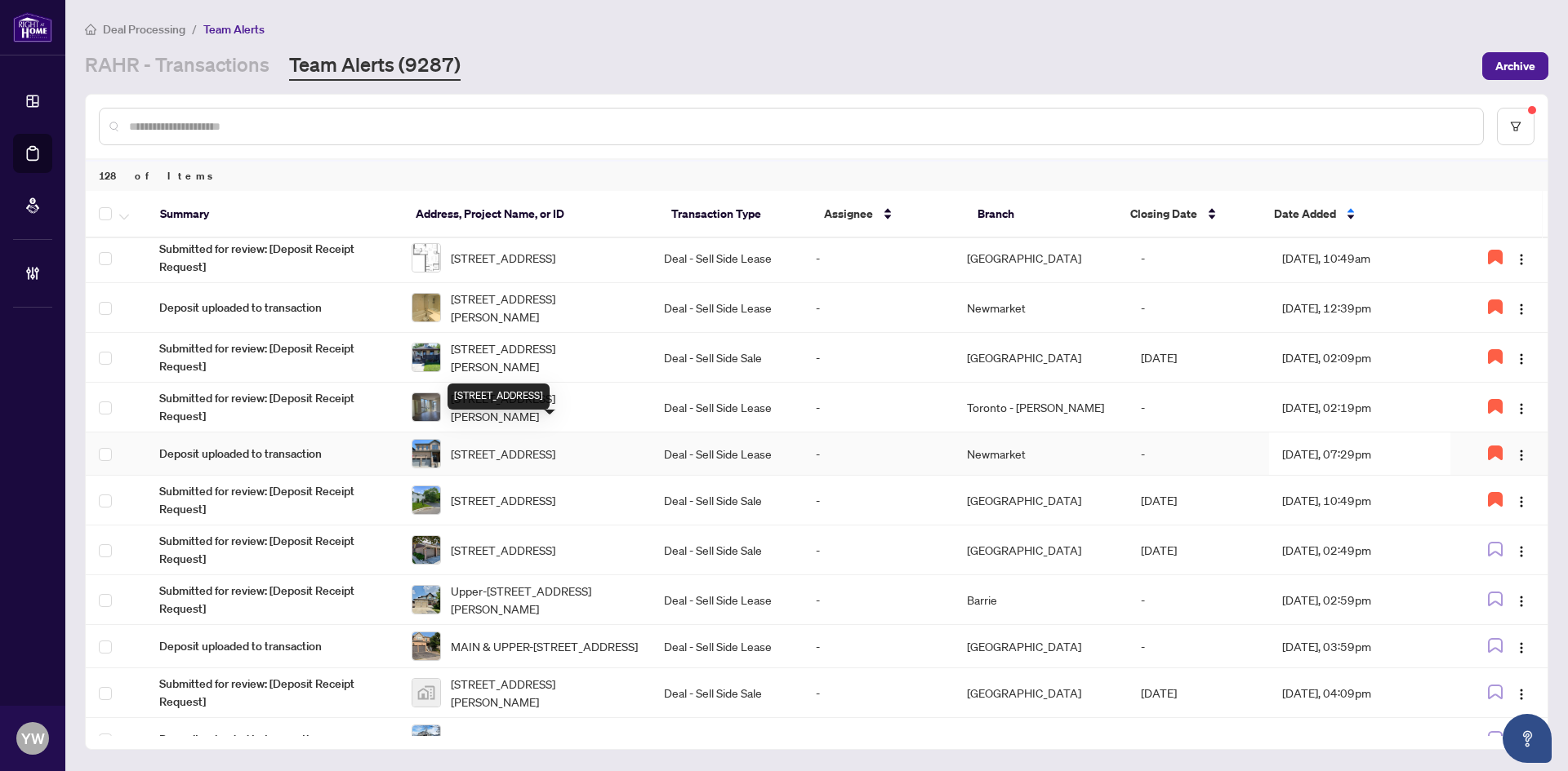
scroll to position [571, 0]
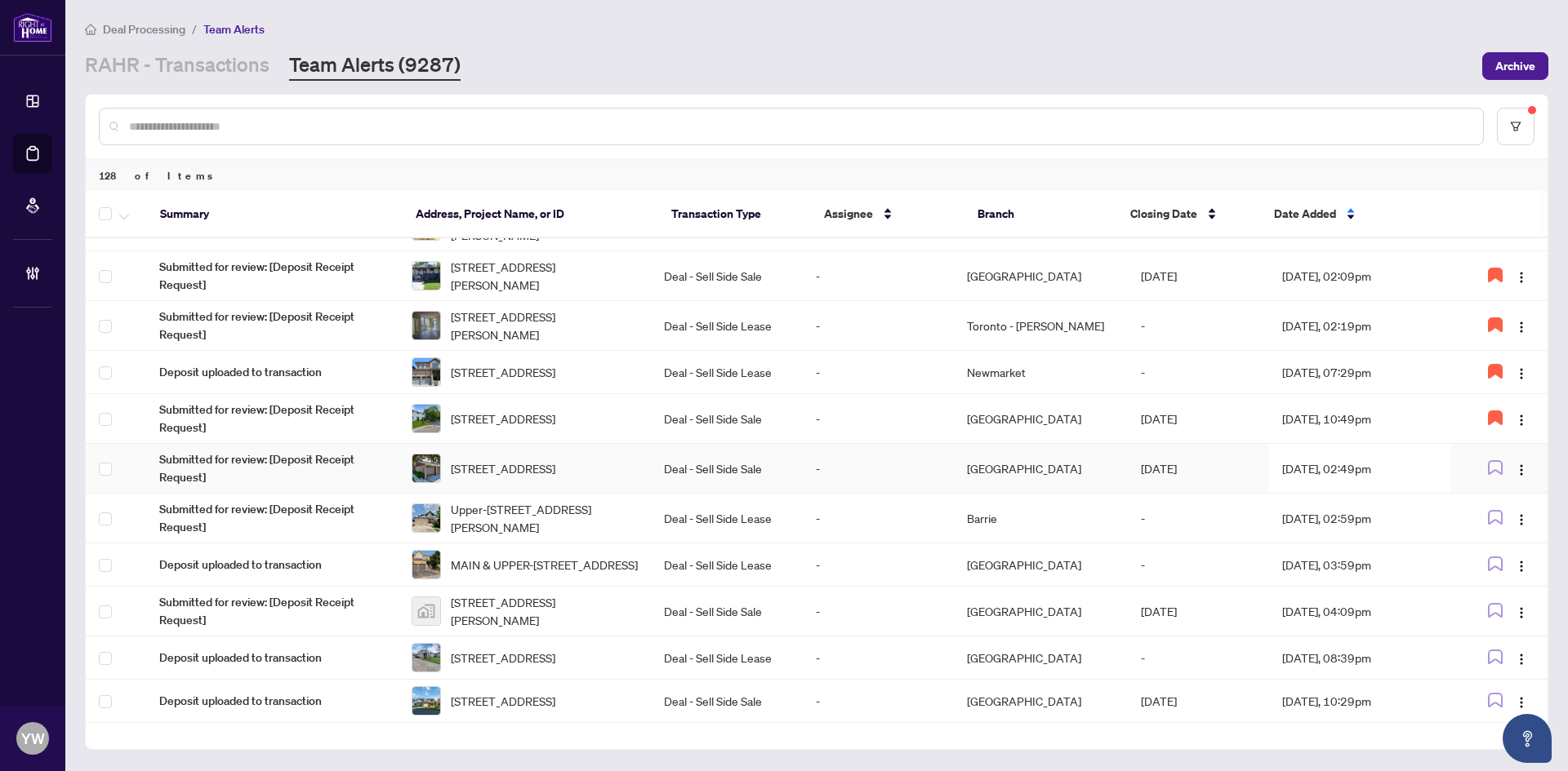
click at [556, 477] on span "[STREET_ADDRESS]" at bounding box center [503, 468] width 104 height 18
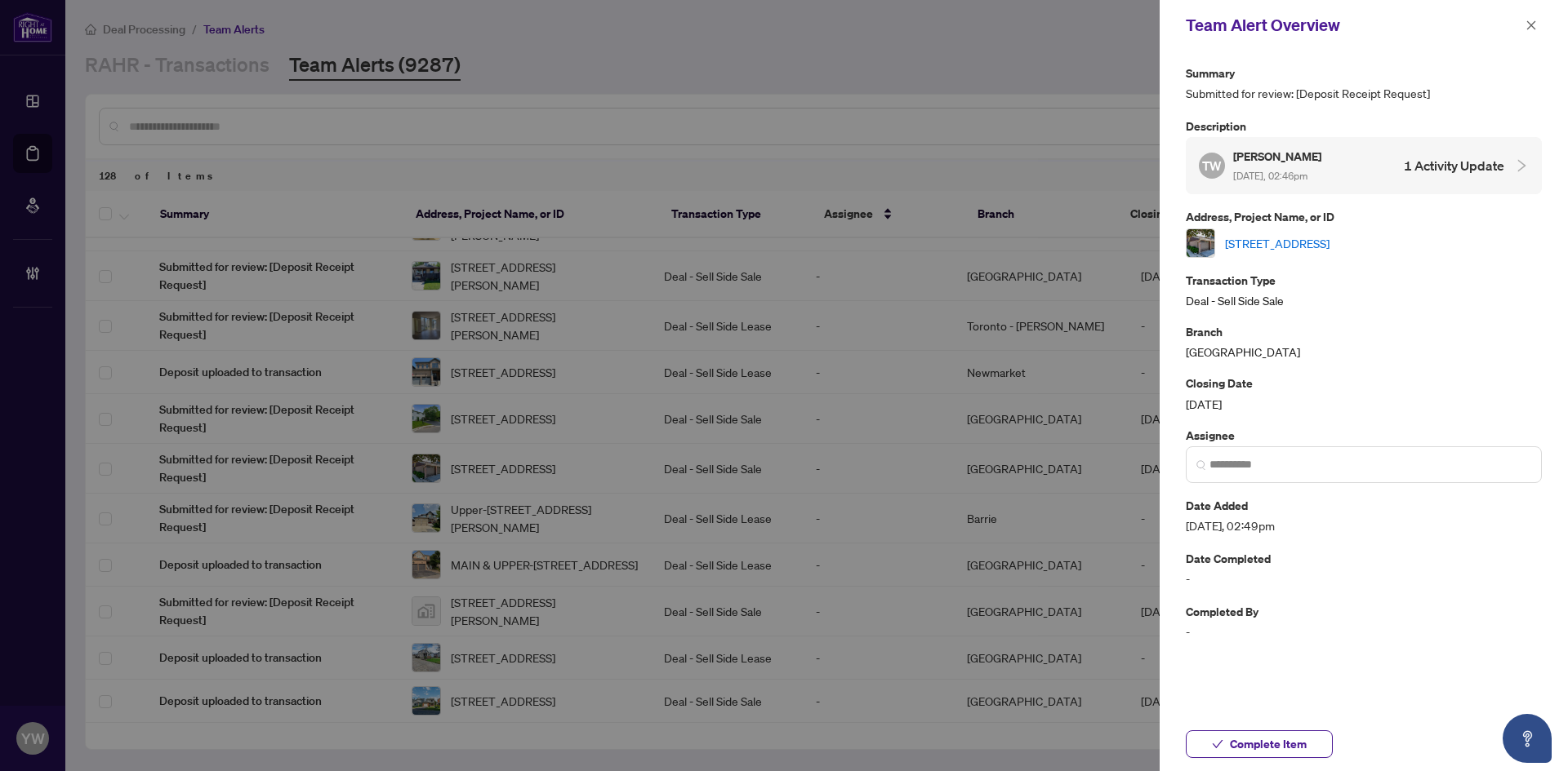
click at [1250, 242] on link "[STREET_ADDRESS]" at bounding box center [1276, 243] width 104 height 18
